Goal: Information Seeking & Learning: Learn about a topic

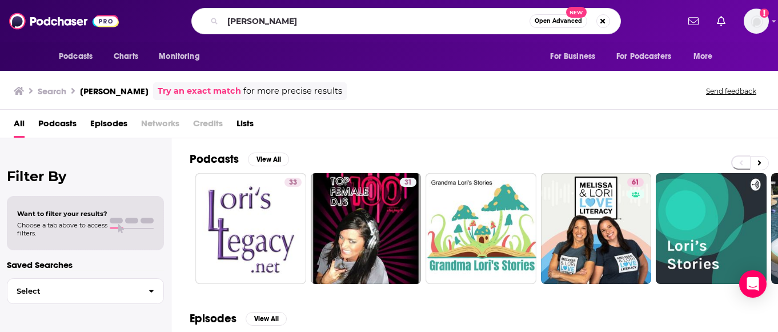
click at [288, 24] on input "[PERSON_NAME]" at bounding box center [376, 21] width 307 height 18
click at [288, 25] on input "[PERSON_NAME]" at bounding box center [376, 21] width 307 height 18
type input "[PERSON_NAME]"
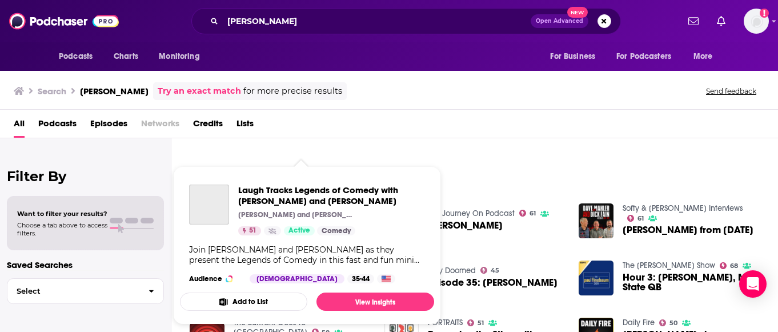
scroll to position [107, 0]
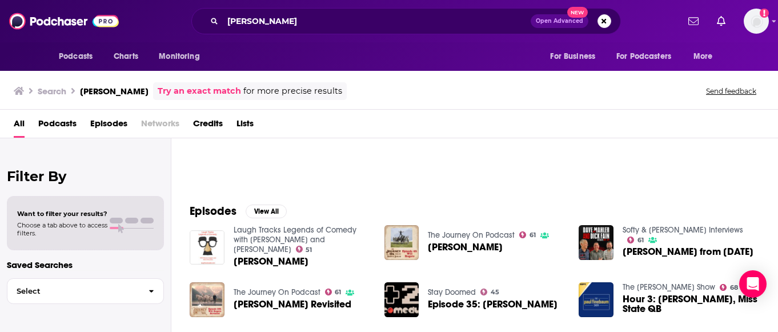
click at [66, 122] on span "Podcasts" at bounding box center [57, 125] width 38 height 23
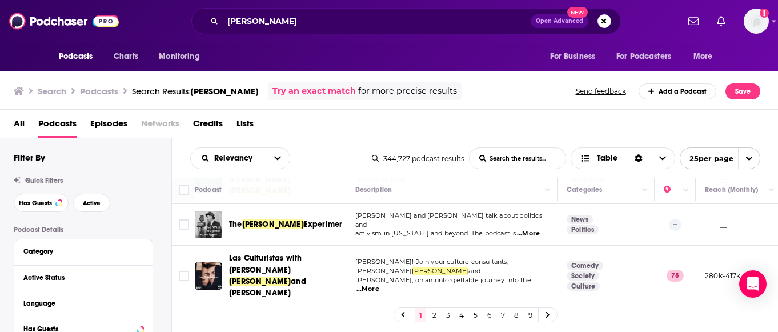
scroll to position [126, 0]
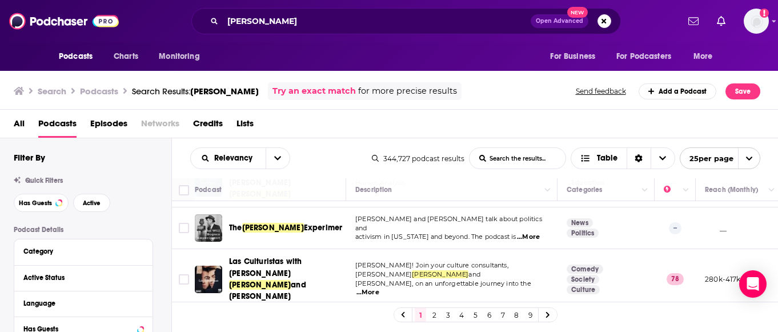
click at [299, 225] on div "Podcasts Charts Monitoring [PERSON_NAME] Open Advanced New For Business For Pod…" at bounding box center [389, 166] width 778 height 332
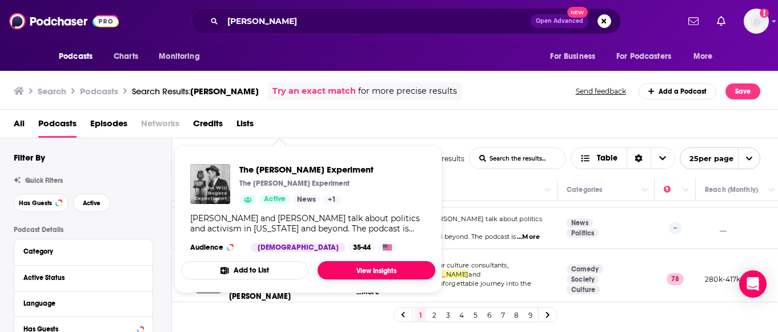
click at [376, 263] on link "View Insights" at bounding box center [377, 270] width 118 height 18
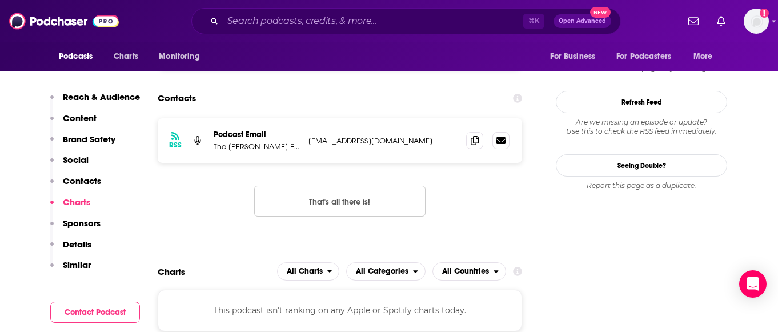
scroll to position [1074, 0]
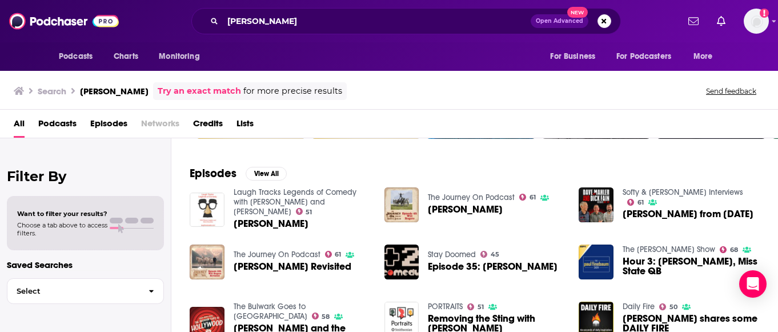
scroll to position [146, 0]
